Goal: Navigation & Orientation: Find specific page/section

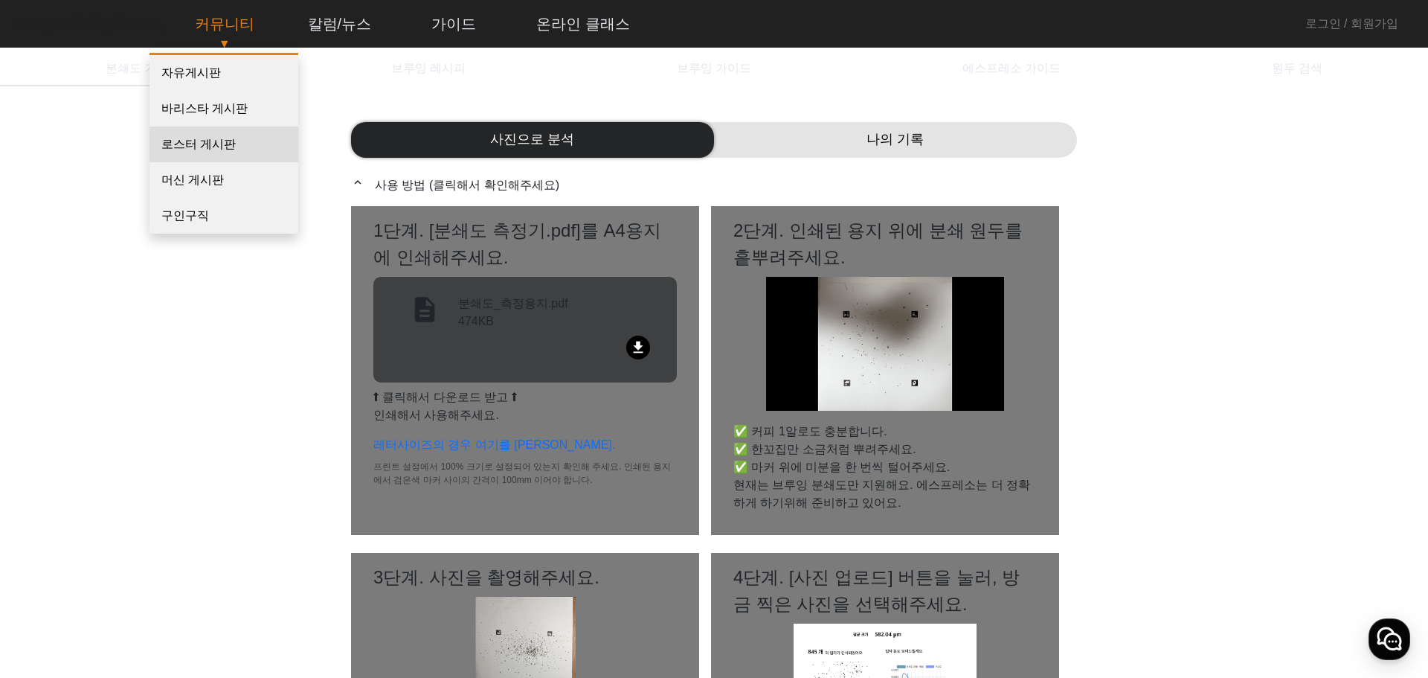
click at [230, 151] on link "로스터 게시판" at bounding box center [224, 144] width 149 height 36
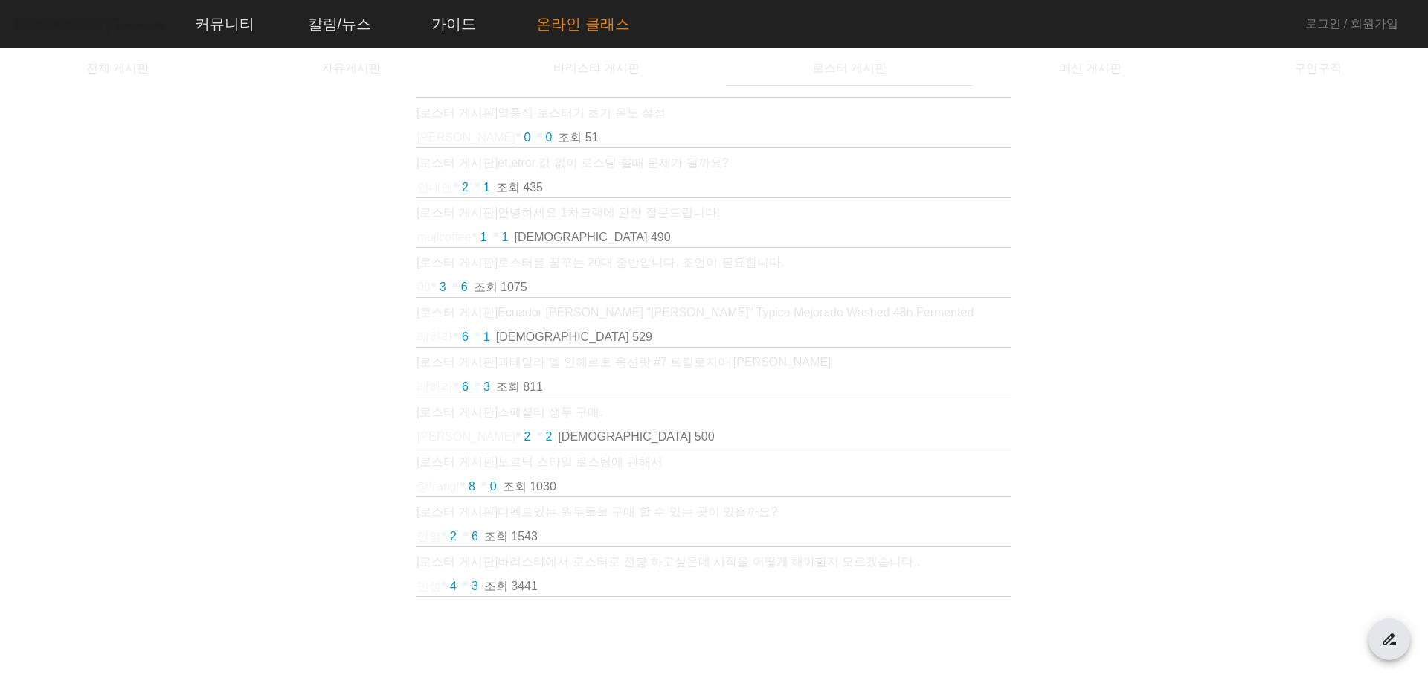
click at [553, 18] on link "온라인 클래스" at bounding box center [583, 24] width 118 height 40
